Goal: Submit feedback/report problem: Submit feedback/report problem

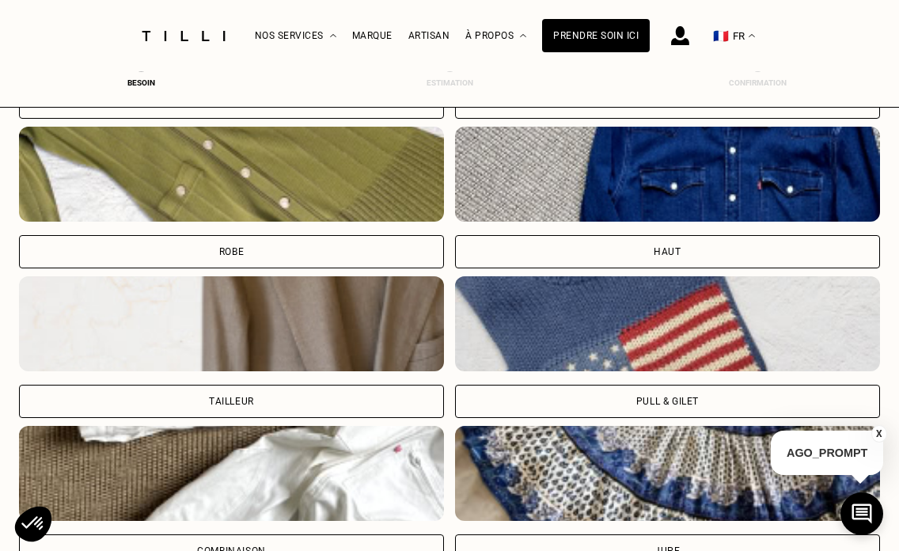
scroll to position [718, 0]
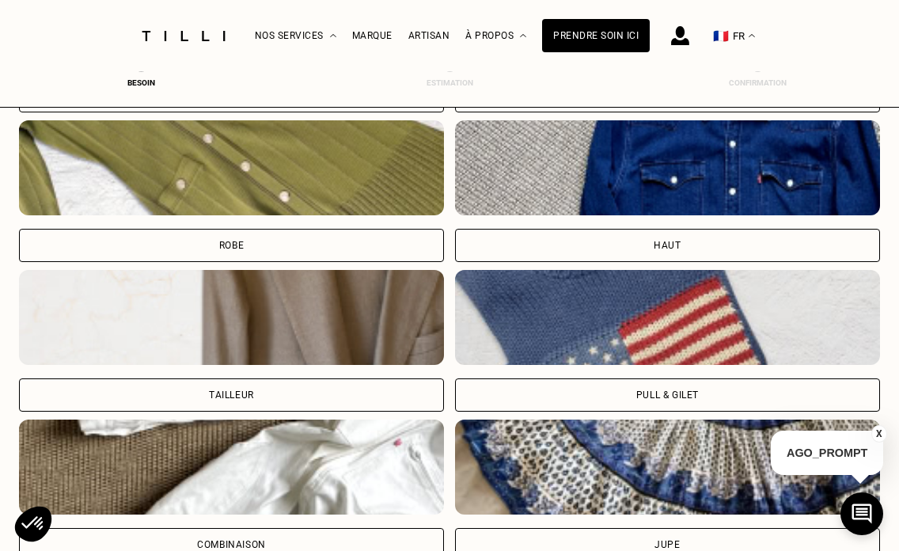
click at [556, 314] on img at bounding box center [667, 317] width 425 height 95
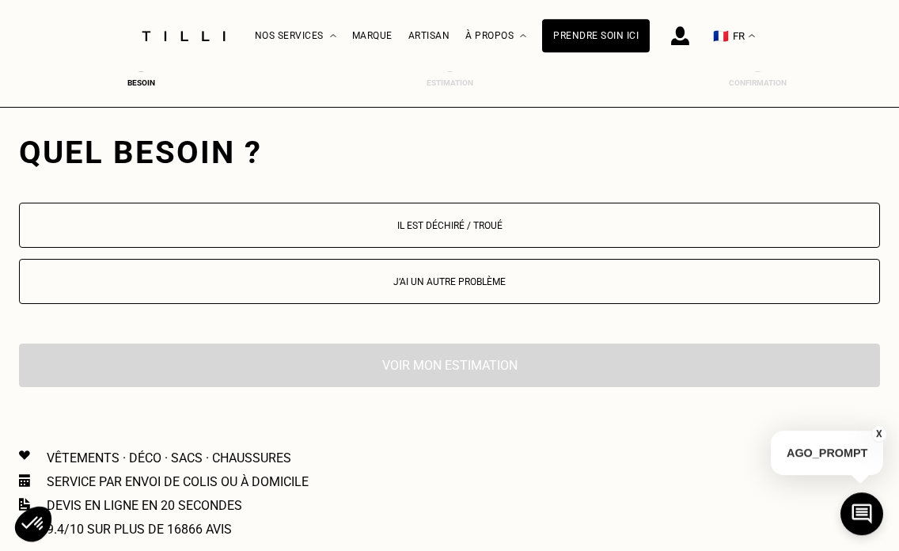
scroll to position [1477, 0]
click at [534, 241] on button "Il est déchiré / troué" at bounding box center [449, 224] width 861 height 45
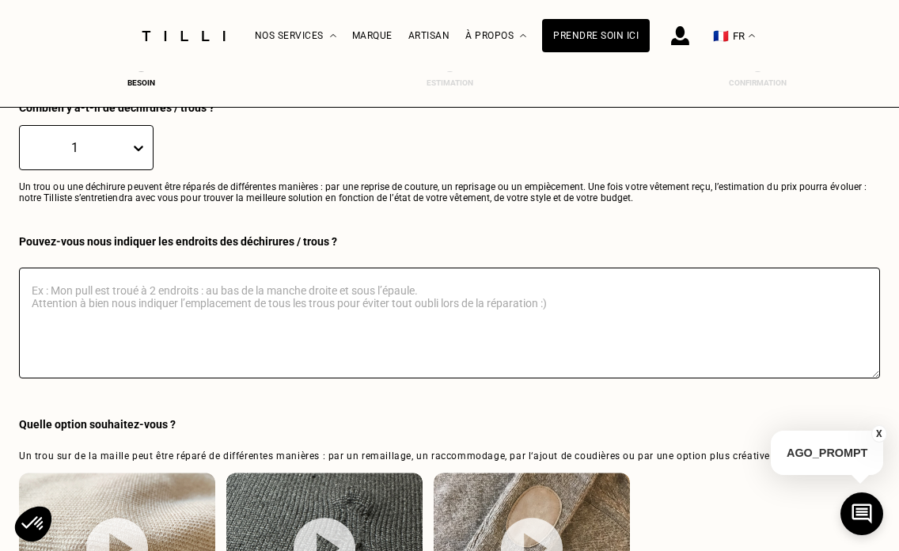
scroll to position [1659, 0]
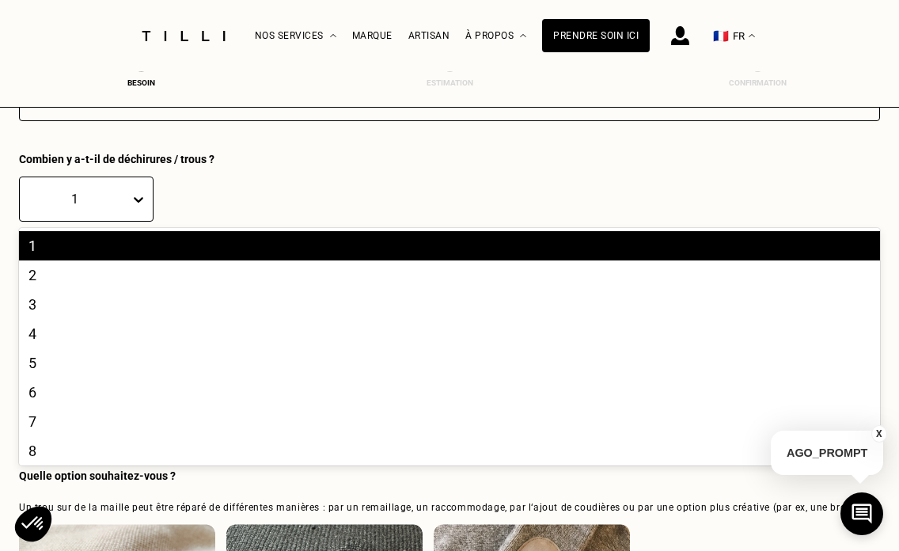
click at [138, 200] on icon at bounding box center [139, 199] width 16 height 16
click at [99, 389] on div "6" at bounding box center [449, 391] width 861 height 29
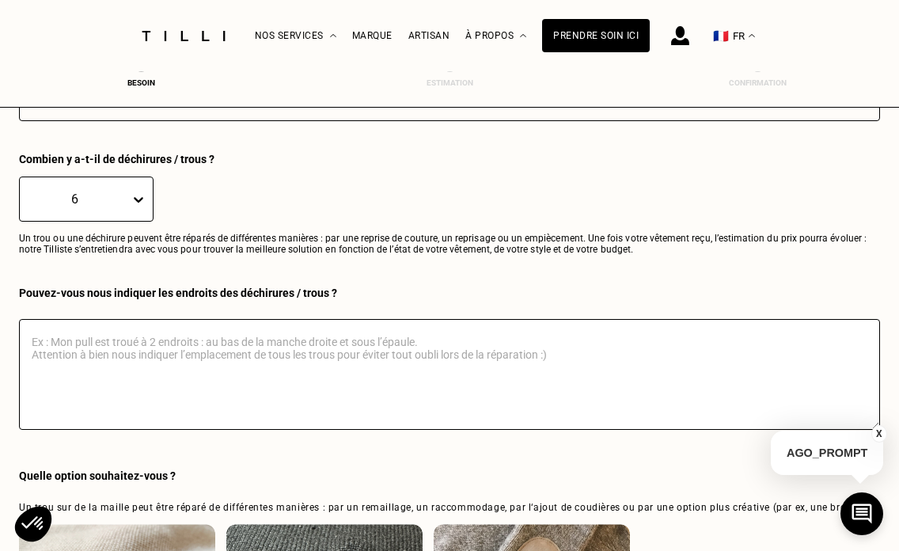
click at [99, 389] on textarea at bounding box center [449, 374] width 861 height 111
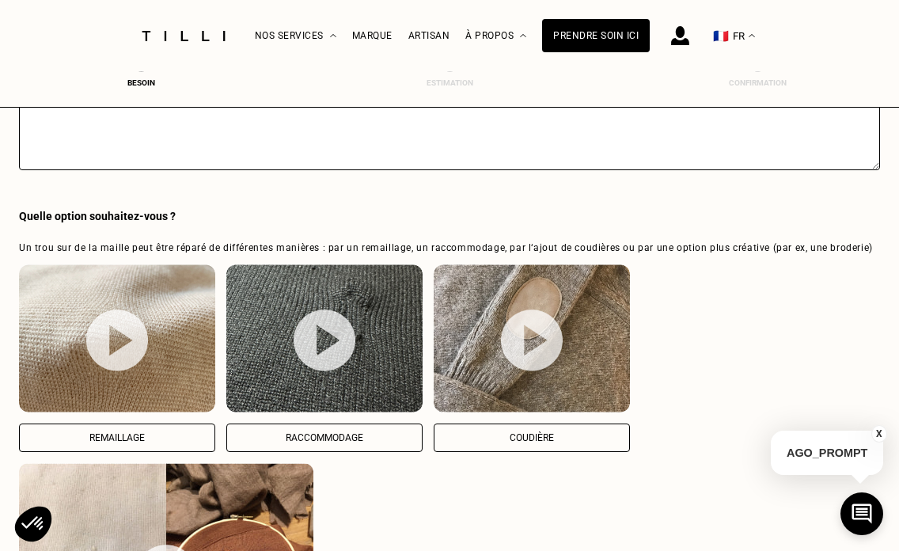
scroll to position [1925, 0]
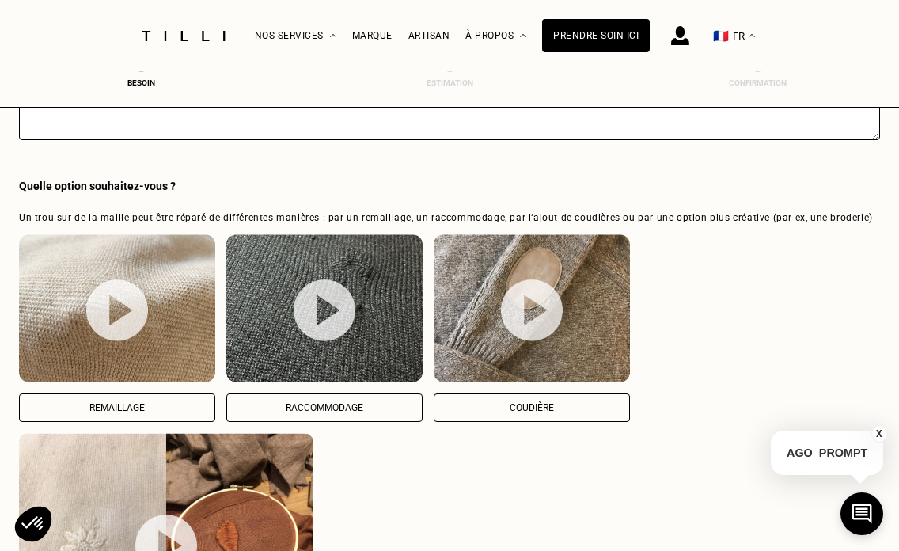
click at [136, 337] on img at bounding box center [117, 310] width 62 height 63
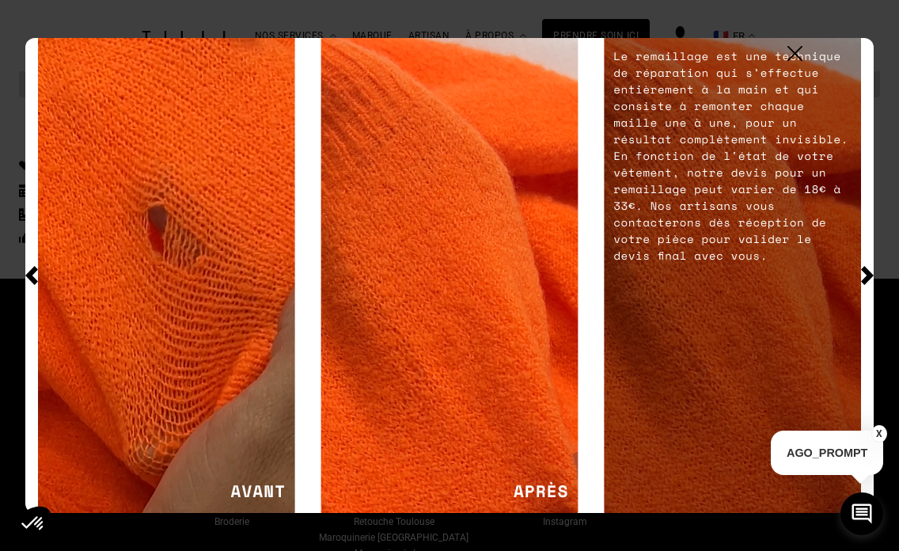
scroll to position [2727, 0]
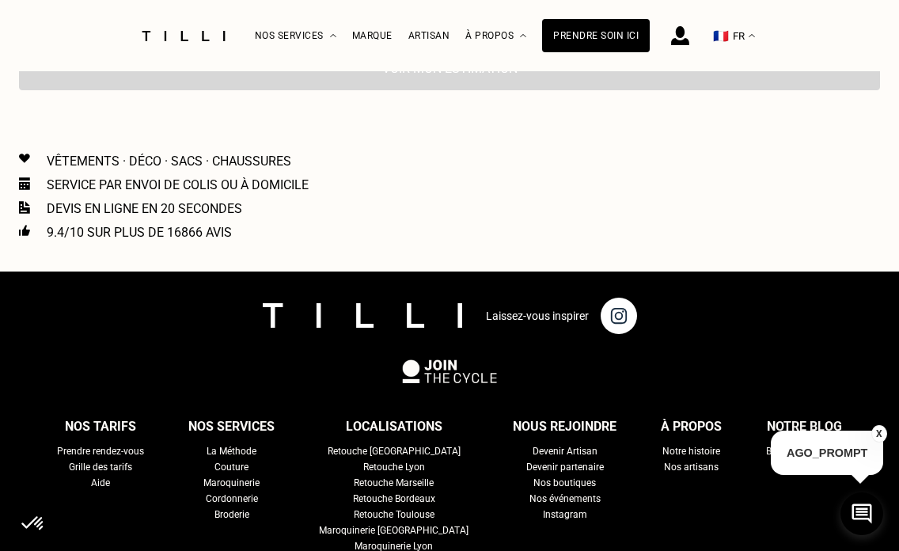
click at [879, 426] on button "X" at bounding box center [879, 433] width 16 height 17
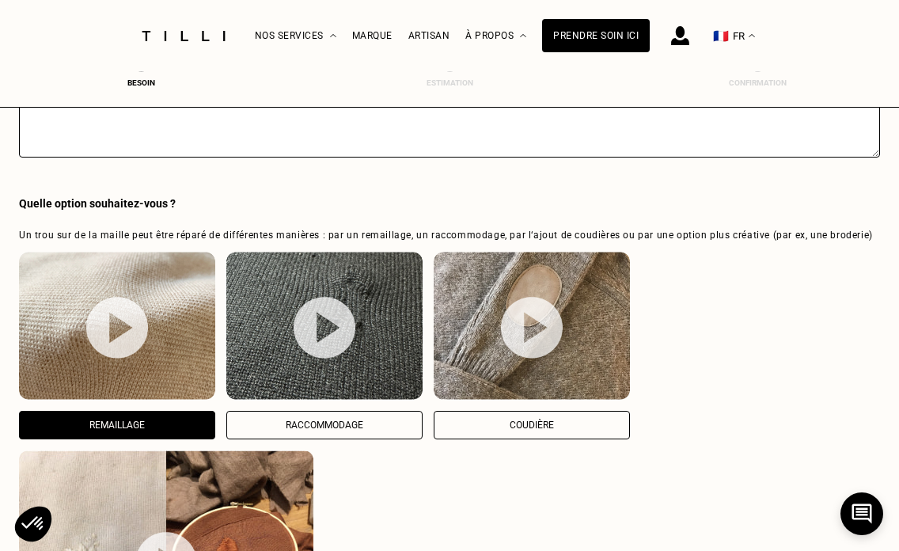
scroll to position [1952, 0]
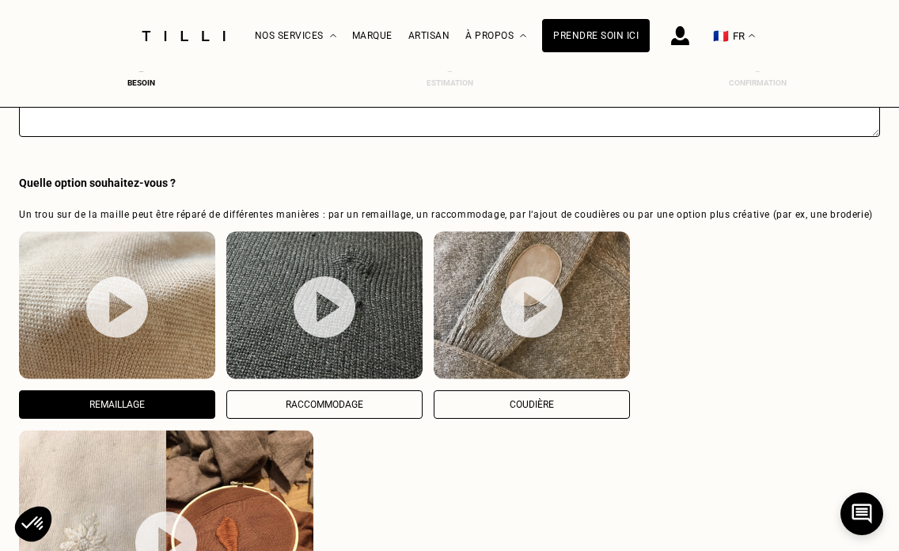
click at [338, 328] on img at bounding box center [325, 306] width 62 height 63
select select "FR"
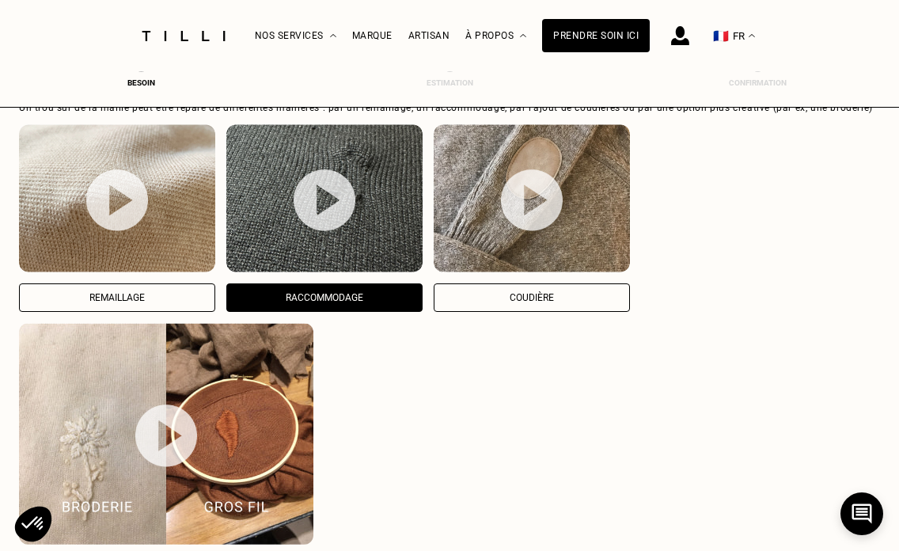
scroll to position [2051, 0]
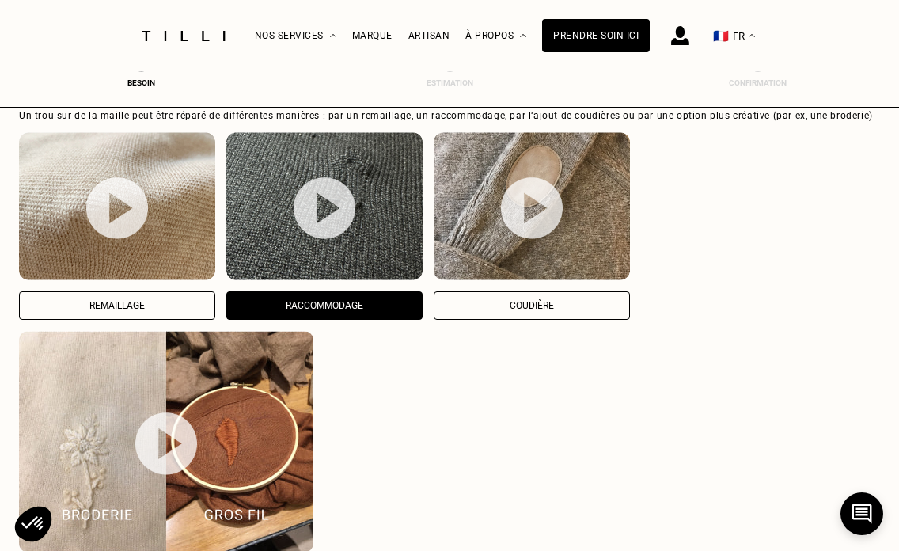
click at [144, 217] on img at bounding box center [117, 207] width 62 height 63
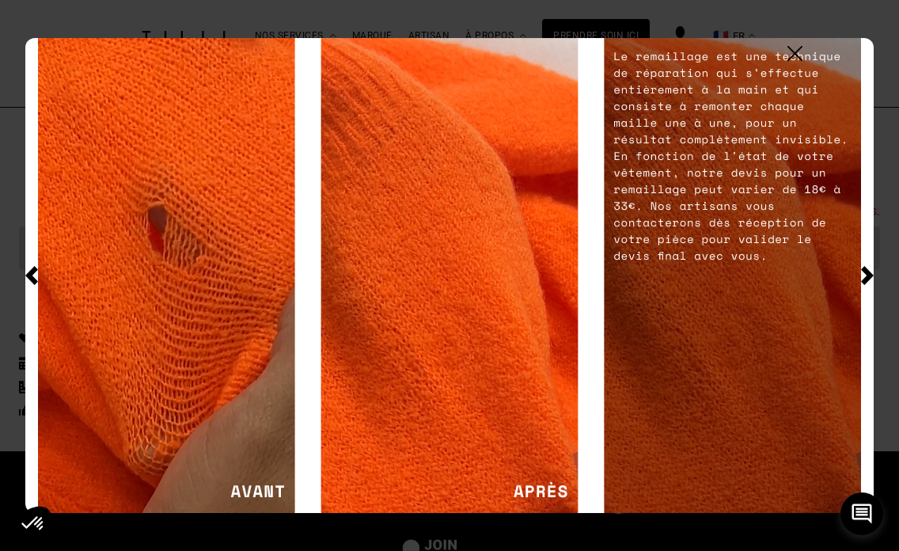
scroll to position [2548, 0]
click at [798, 55] on img at bounding box center [794, 53] width 15 height 15
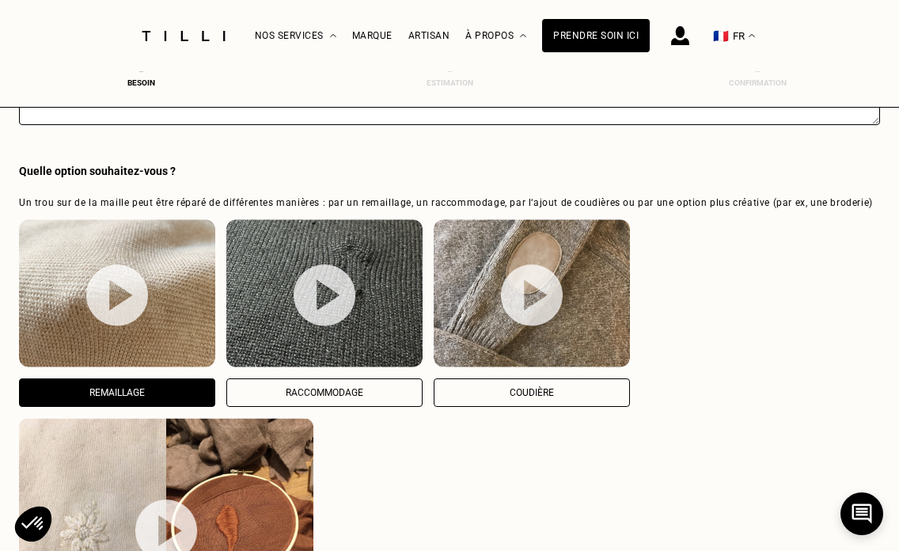
scroll to position [1953, 0]
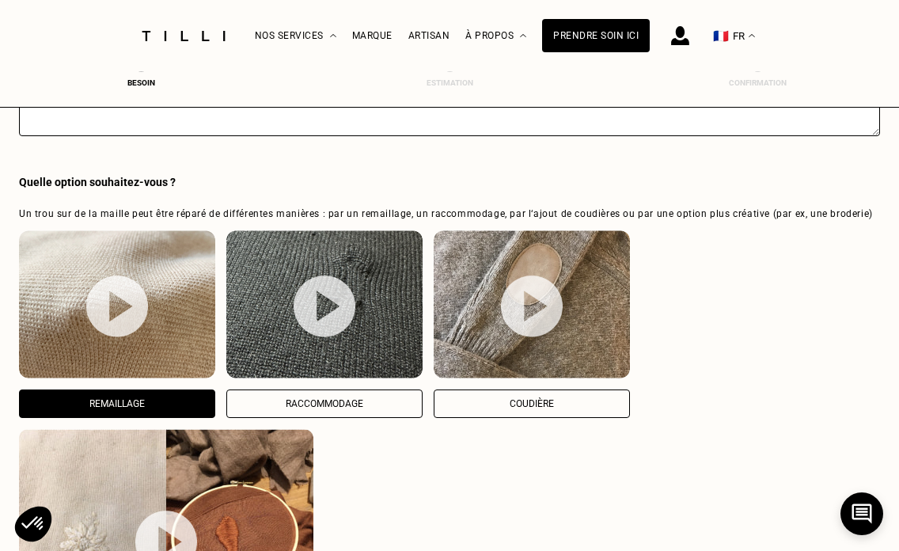
click at [146, 369] on img at bounding box center [117, 304] width 196 height 148
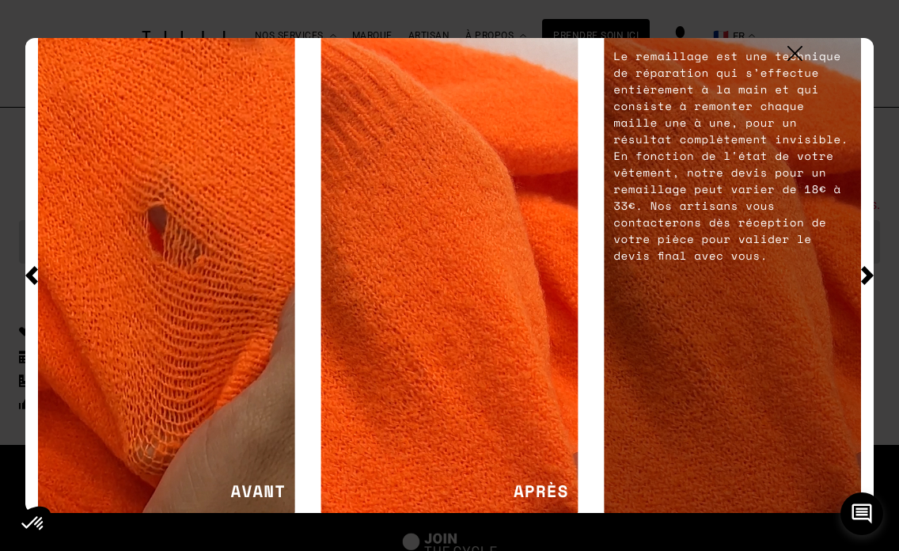
scroll to position [2548, 0]
click at [797, 52] on img at bounding box center [794, 53] width 15 height 15
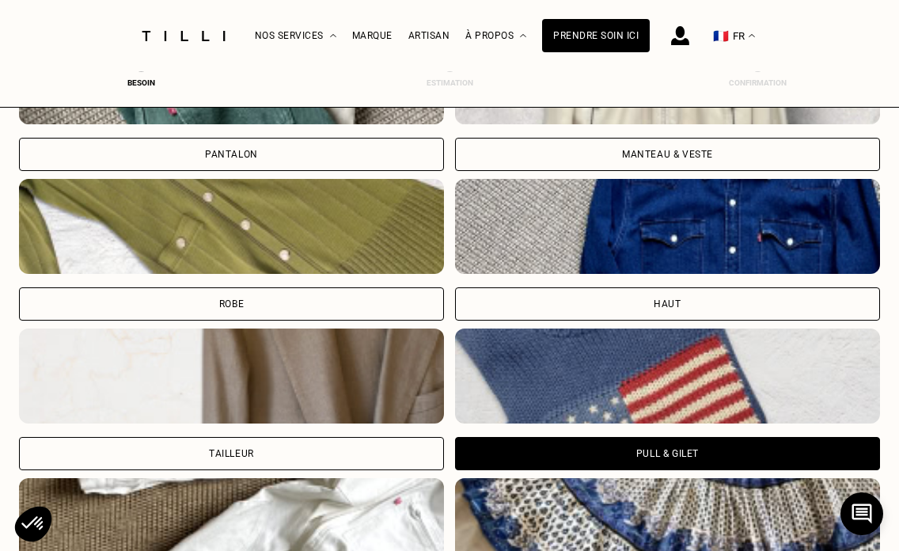
scroll to position [637, 0]
